Goal: Transaction & Acquisition: Purchase product/service

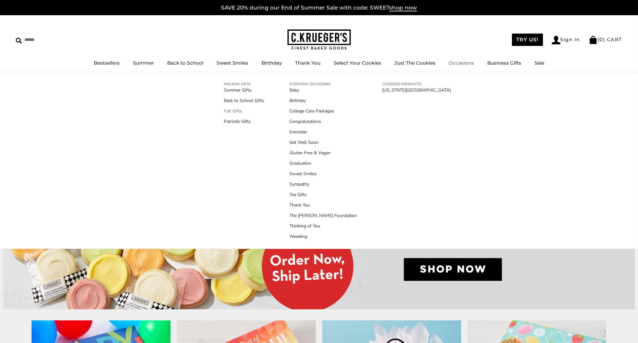
click at [236, 110] on link "Fall Gifts" at bounding box center [244, 111] width 40 height 7
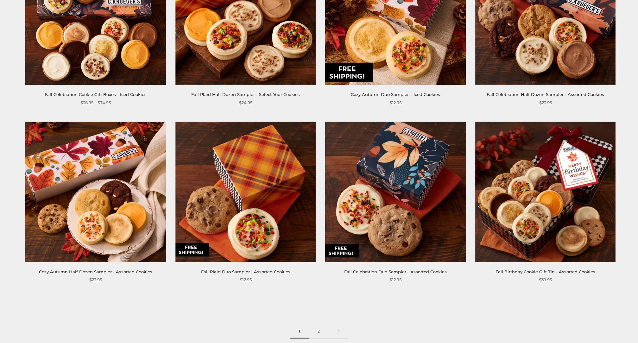
scroll to position [906, 0]
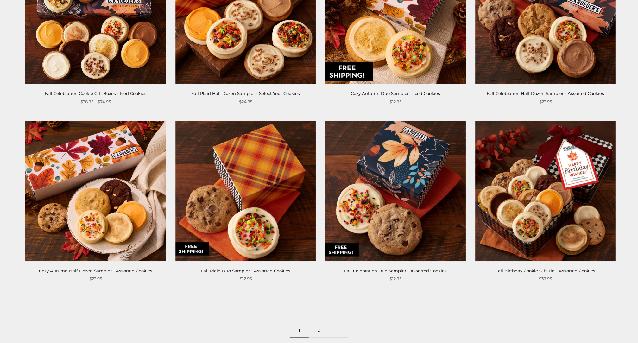
click at [320, 328] on link "2" at bounding box center [319, 331] width 20 height 14
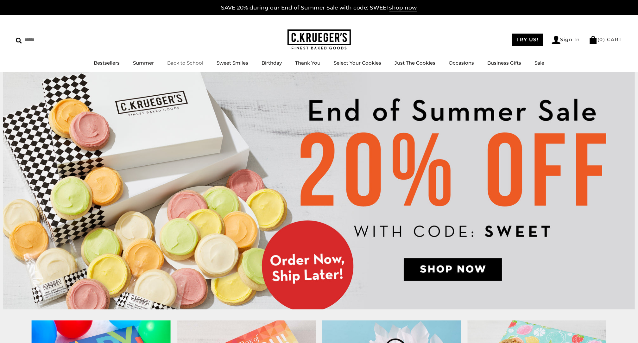
click at [172, 61] on link "Back to School" at bounding box center [185, 63] width 36 height 6
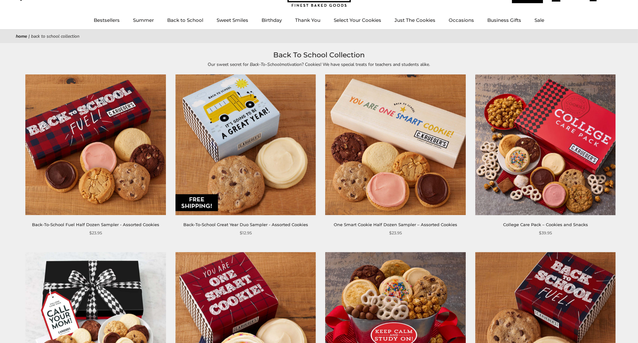
scroll to position [38, 0]
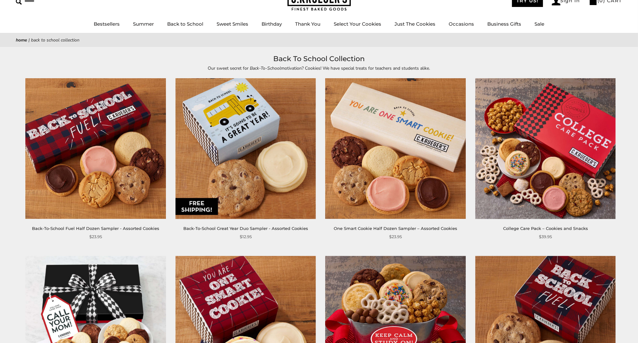
click at [96, 144] on img at bounding box center [95, 149] width 141 height 141
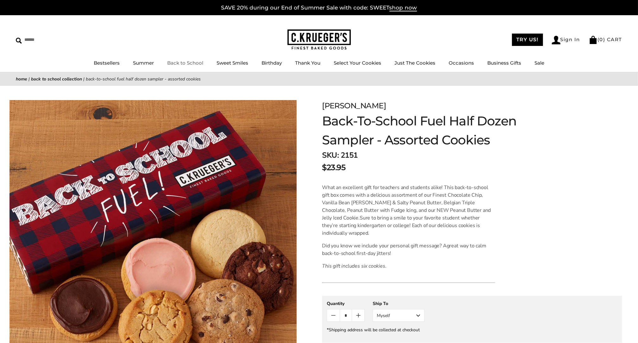
click at [183, 63] on link "Back to School" at bounding box center [185, 63] width 36 height 6
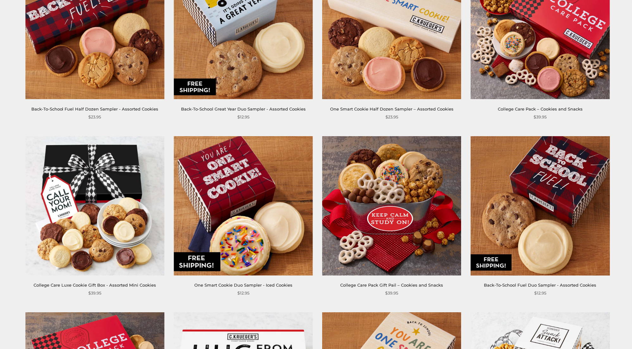
scroll to position [157, 0]
click at [104, 195] on img at bounding box center [94, 206] width 139 height 139
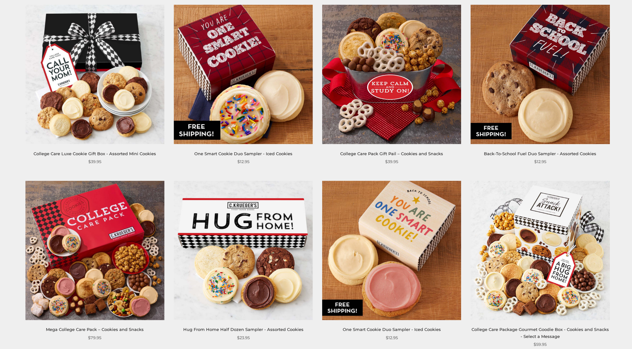
scroll to position [290, 0]
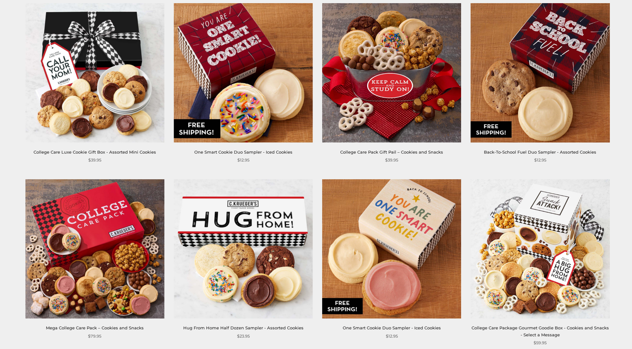
click at [422, 220] on img at bounding box center [391, 249] width 139 height 139
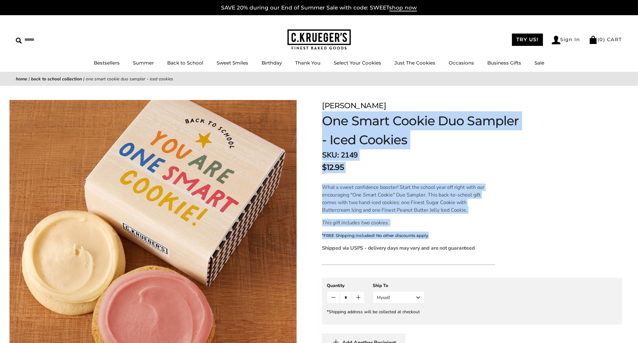
drag, startPoint x: 433, startPoint y: 233, endPoint x: 320, endPoint y: 108, distance: 168.6
click at [320, 108] on div "[PERSON_NAME] One Smart Cookie Duo Sampler - Iced Cookies SKU: 2149 $12.95 / Wh…" at bounding box center [472, 256] width 332 height 341
copy form "[PERSON_NAME] One Smart Cookie Duo Sampler - Iced Cookies SKU: 2149 $12.95 / Wh…"
